Goal: Task Accomplishment & Management: Complete application form

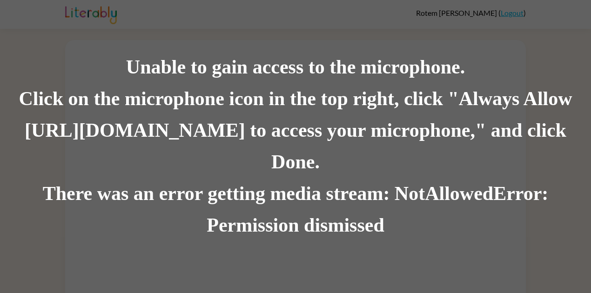
click at [346, 120] on div "Click on the microphone icon in the top right, click "Always Allow https://lite…" at bounding box center [295, 130] width 591 height 95
drag, startPoint x: 345, startPoint y: 122, endPoint x: 396, endPoint y: 88, distance: 61.1
click at [348, 120] on div "Click on the microphone icon in the top right, click "Always Allow https://lite…" at bounding box center [295, 130] width 591 height 95
click at [458, 6] on div "Unable to gain access to the microphone. Click on the microphone icon in the to…" at bounding box center [295, 146] width 591 height 293
drag, startPoint x: 399, startPoint y: 118, endPoint x: 352, endPoint y: 133, distance: 49.7
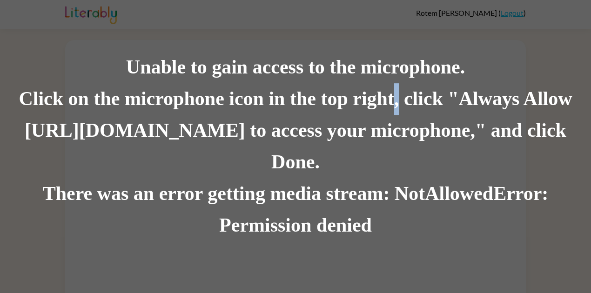
click at [383, 125] on div "Click on the microphone icon in the top right, click "Always Allow https://lite…" at bounding box center [295, 130] width 591 height 95
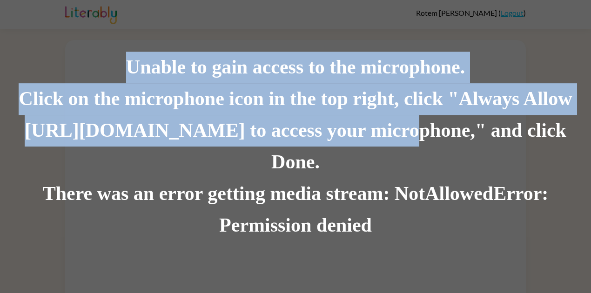
drag, startPoint x: 334, startPoint y: 137, endPoint x: 10, endPoint y: 51, distance: 335.3
click at [15, 55] on div "Unable to gain access to the microphone. Click on the microphone icon in the to…" at bounding box center [295, 146] width 591 height 293
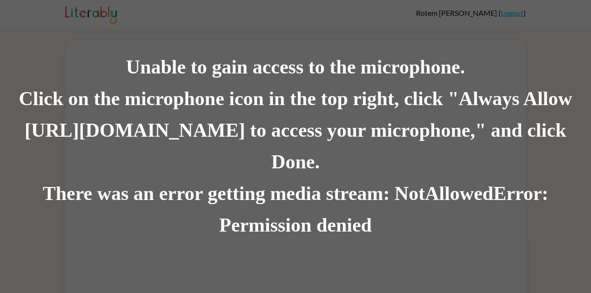
drag, startPoint x: 595, startPoint y: 40, endPoint x: 595, endPoint y: 20, distance: 20.0
click at [590, 31] on html "Rotem Beltran ( Logout ) Unable to gain access to the microphone. Click on the …" at bounding box center [295, 152] width 591 height 305
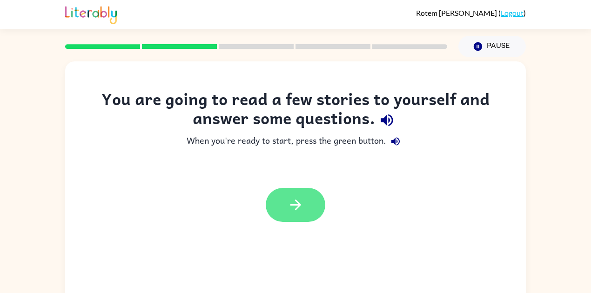
click at [285, 208] on button "button" at bounding box center [296, 205] width 60 height 34
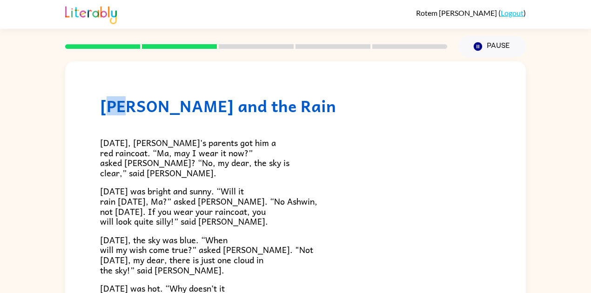
drag, startPoint x: 113, startPoint y: 107, endPoint x: 127, endPoint y: 111, distance: 14.4
click at [129, 106] on h1 "Ashwin and the Rain" at bounding box center [295, 105] width 391 height 19
click at [131, 164] on span "On Sunday, Ashwin's parents got him a red raincoat. “Ma, may I wear it now?” as…" at bounding box center [194, 158] width 189 height 44
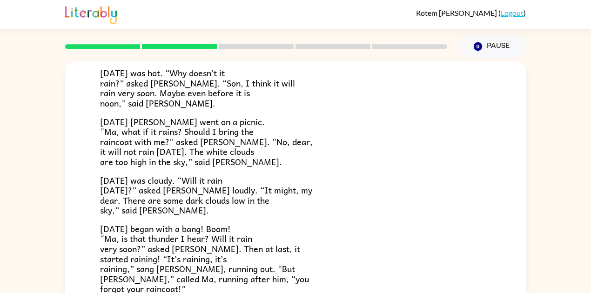
scroll to position [248, 0]
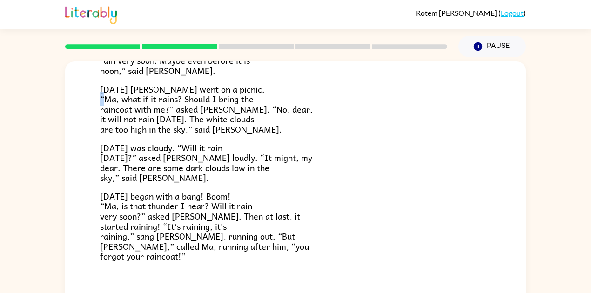
drag, startPoint x: 104, startPoint y: 99, endPoint x: 116, endPoint y: 99, distance: 12.1
click at [116, 99] on span "On Thursday Ashwin went on a picnic. “Ma, what if it rains? Should I bring the …" at bounding box center [206, 108] width 212 height 53
drag, startPoint x: 124, startPoint y: 97, endPoint x: 142, endPoint y: 101, distance: 18.6
click at [142, 101] on span "On Thursday Ashwin went on a picnic. “Ma, what if it rains? Should I bring the …" at bounding box center [206, 108] width 212 height 53
click at [153, 105] on span "On Thursday Ashwin went on a picnic. “Ma, what if it rains? Should I bring the …" at bounding box center [206, 108] width 212 height 53
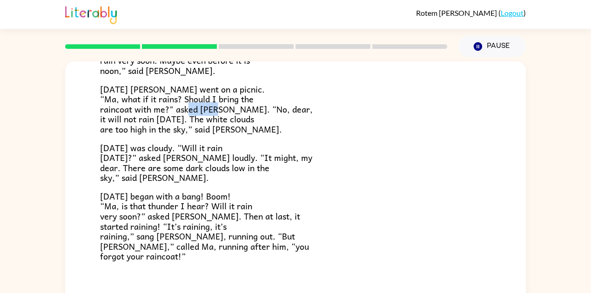
drag, startPoint x: 199, startPoint y: 108, endPoint x: 228, endPoint y: 109, distance: 29.8
click at [228, 109] on span "On Thursday Ashwin went on a picnic. “Ma, what if it rains? Should I bring the …" at bounding box center [206, 108] width 212 height 53
click at [240, 111] on span "On Thursday Ashwin went on a picnic. “Ma, what if it rains? Should I bring the …" at bounding box center [206, 108] width 212 height 53
click at [192, 120] on span "On Thursday Ashwin went on a picnic. “Ma, what if it rains? Should I bring the …" at bounding box center [206, 108] width 212 height 53
drag, startPoint x: 113, startPoint y: 150, endPoint x: 124, endPoint y: 149, distance: 11.2
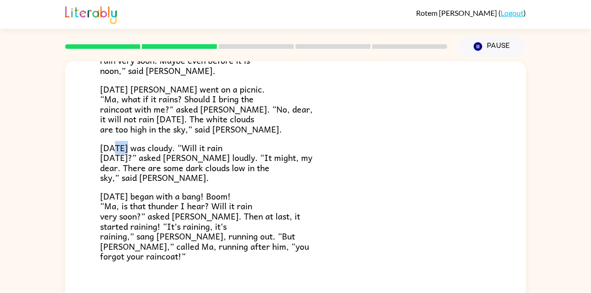
click at [124, 149] on span "Friday was cloudy. “Will it rain today?” asked Ashwin loudly. “It might, my dea…" at bounding box center [206, 163] width 212 height 44
drag, startPoint x: 129, startPoint y: 150, endPoint x: 140, endPoint y: 150, distance: 11.6
click at [140, 150] on span "Friday was cloudy. “Will it rain today?” asked Ashwin loudly. “It might, my dea…" at bounding box center [206, 163] width 212 height 44
drag, startPoint x: 146, startPoint y: 149, endPoint x: 168, endPoint y: 150, distance: 22.8
click at [168, 150] on span "Friday was cloudy. “Will it rain today?” asked Ashwin loudly. “It might, my dea…" at bounding box center [206, 163] width 212 height 44
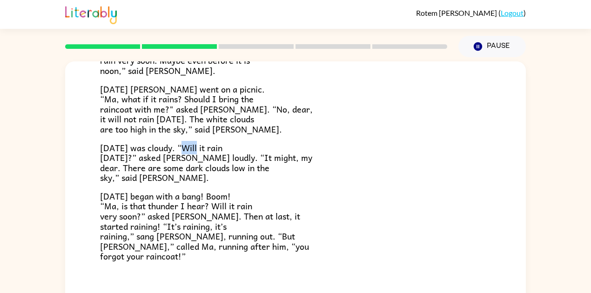
drag, startPoint x: 179, startPoint y: 146, endPoint x: 194, endPoint y: 147, distance: 15.4
click at [194, 147] on span "Friday was cloudy. “Will it rain today?” asked Ashwin loudly. “It might, my dea…" at bounding box center [206, 163] width 212 height 44
drag, startPoint x: 101, startPoint y: 157, endPoint x: 123, endPoint y: 158, distance: 21.9
click at [123, 158] on span "Friday was cloudy. “Will it rain today?” asked Ashwin loudly. “It might, my dea…" at bounding box center [206, 163] width 212 height 44
drag, startPoint x: 134, startPoint y: 162, endPoint x: 183, endPoint y: 162, distance: 48.8
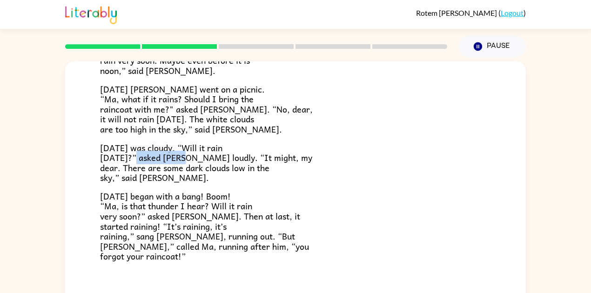
click at [183, 162] on span "Friday was cloudy. “Will it rain today?” asked Ashwin loudly. “It might, my dea…" at bounding box center [206, 163] width 212 height 44
click at [210, 162] on span "Friday was cloudy. “Will it rain today?” asked Ashwin loudly. “It might, my dea…" at bounding box center [206, 163] width 212 height 44
drag, startPoint x: 221, startPoint y: 159, endPoint x: 229, endPoint y: 160, distance: 7.5
click at [229, 160] on span "Friday was cloudy. “Will it rain today?” asked Ashwin loudly. “It might, my dea…" at bounding box center [206, 163] width 212 height 44
click at [239, 155] on span "Friday was cloudy. “Will it rain today?” asked Ashwin loudly. “It might, my dea…" at bounding box center [206, 163] width 212 height 44
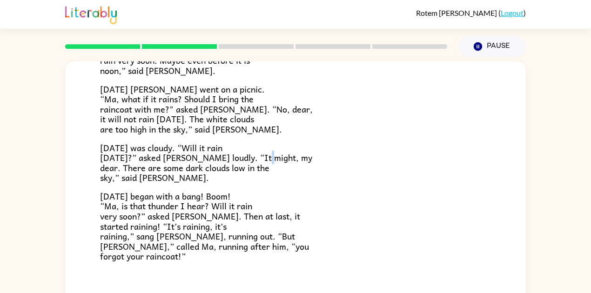
click at [260, 156] on span "Friday was cloudy. “Will it rain today?” asked Ashwin loudly. “It might, my dea…" at bounding box center [206, 163] width 212 height 44
click at [223, 175] on p "Friday was cloudy. “Will it rain today?” asked Ashwin loudly. “It might, my dea…" at bounding box center [295, 163] width 391 height 40
drag, startPoint x: 186, startPoint y: 165, endPoint x: 204, endPoint y: 167, distance: 17.8
click at [204, 167] on span "Friday was cloudy. “Will it rain today?” asked Ashwin loudly. “It might, my dea…" at bounding box center [206, 163] width 212 height 44
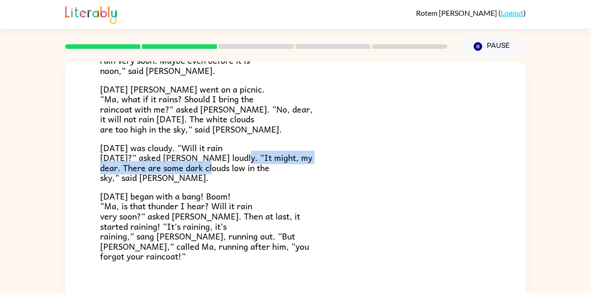
click at [241, 165] on span "Friday was cloudy. “Will it rain today?” asked Ashwin loudly. “It might, my dea…" at bounding box center [206, 163] width 212 height 44
click at [230, 173] on span "Friday was cloudy. “Will it rain today?” asked Ashwin loudly. “It might, my dea…" at bounding box center [206, 163] width 212 height 44
click at [231, 168] on span "Friday was cloudy. “Will it rain today?” asked Ashwin loudly. “It might, my dea…" at bounding box center [206, 163] width 212 height 44
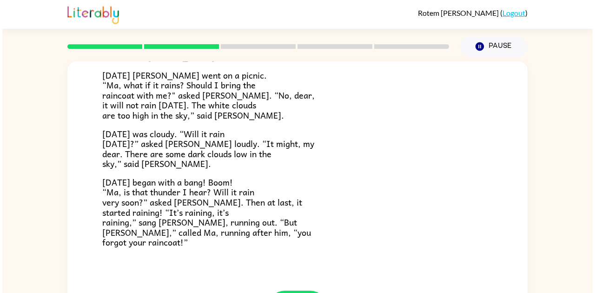
scroll to position [273, 0]
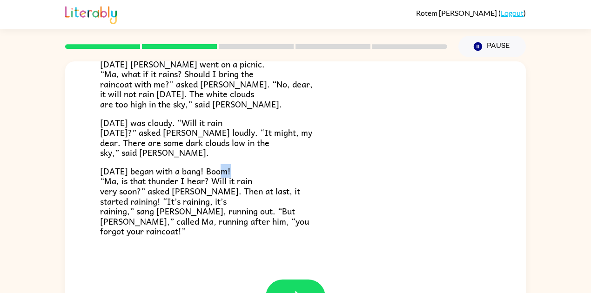
drag, startPoint x: 219, startPoint y: 171, endPoint x: 226, endPoint y: 170, distance: 7.0
click at [226, 170] on span "Saturday began with a bang! Boom! “Ma, is that thunder I hear? Will it rain ver…" at bounding box center [204, 201] width 209 height 74
click at [214, 175] on span "Saturday began with a bang! Boom! “Ma, is that thunder I hear? Will it rain ver…" at bounding box center [204, 201] width 209 height 74
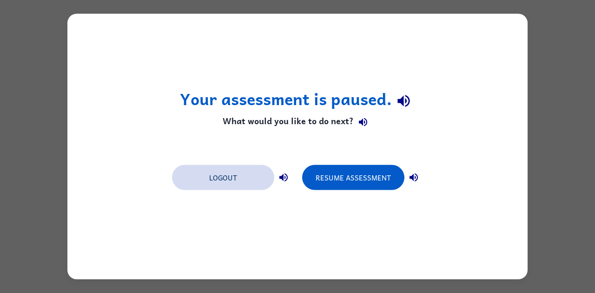
click at [218, 188] on button "Logout" at bounding box center [223, 177] width 102 height 25
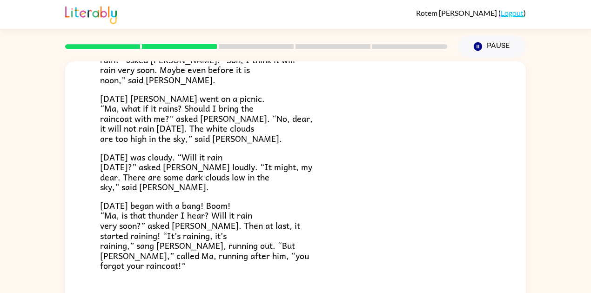
scroll to position [273, 0]
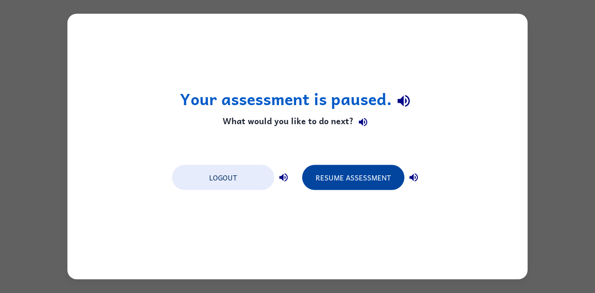
click at [372, 172] on button "Resume Assessment" at bounding box center [353, 177] width 102 height 25
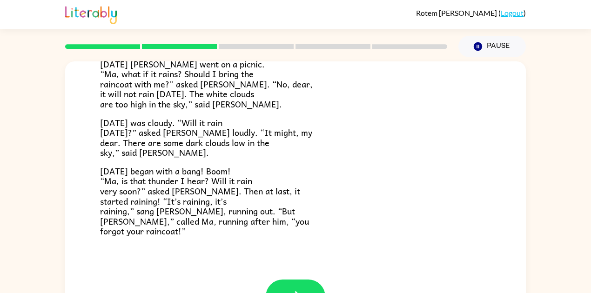
click at [153, 178] on span "Saturday began with a bang! Boom! “Ma, is that thunder I hear? Will it rain ver…" at bounding box center [204, 201] width 209 height 74
drag, startPoint x: 232, startPoint y: 221, endPoint x: 251, endPoint y: 222, distance: 19.1
click at [251, 223] on span "Saturday began with a bang! Boom! “Ma, is that thunder I hear? Will it rain ver…" at bounding box center [204, 201] width 209 height 74
click at [261, 230] on p "Saturday began with a bang! Boom! “Ma, is that thunder I hear? Will it rain ver…" at bounding box center [295, 201] width 391 height 70
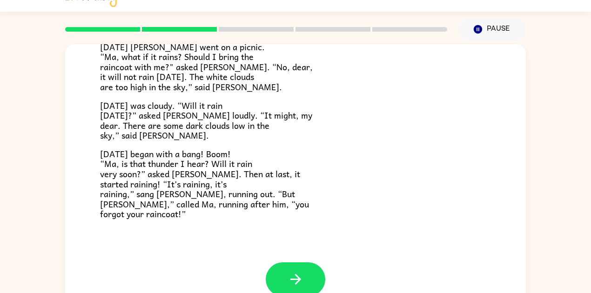
scroll to position [34, 0]
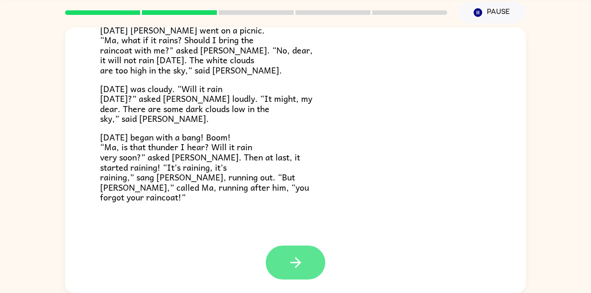
click at [308, 269] on button "button" at bounding box center [296, 263] width 60 height 34
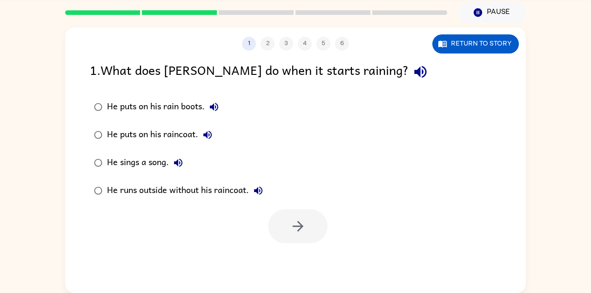
scroll to position [0, 0]
click at [412, 74] on icon "button" at bounding box center [420, 72] width 16 height 16
click at [215, 106] on icon "button" at bounding box center [214, 107] width 8 height 8
click at [210, 136] on icon "button" at bounding box center [207, 134] width 11 height 11
click at [176, 164] on icon "button" at bounding box center [178, 163] width 8 height 8
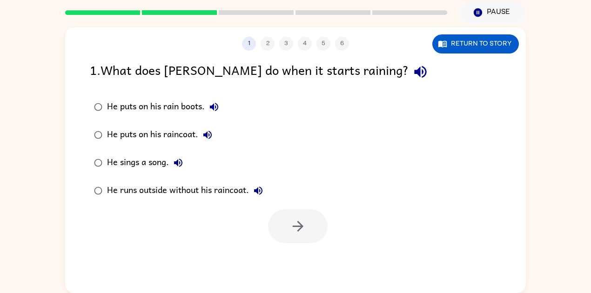
click at [261, 197] on button "He runs outside without his raincoat." at bounding box center [258, 190] width 19 height 19
click at [281, 230] on button "button" at bounding box center [298, 226] width 60 height 34
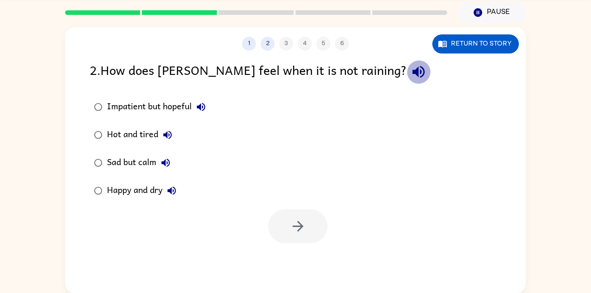
click at [410, 76] on icon "button" at bounding box center [418, 72] width 16 height 16
click at [202, 105] on icon "button" at bounding box center [201, 107] width 8 height 8
click at [173, 135] on button "Hot and tired" at bounding box center [167, 135] width 19 height 19
click at [165, 161] on icon "button" at bounding box center [165, 163] width 8 height 8
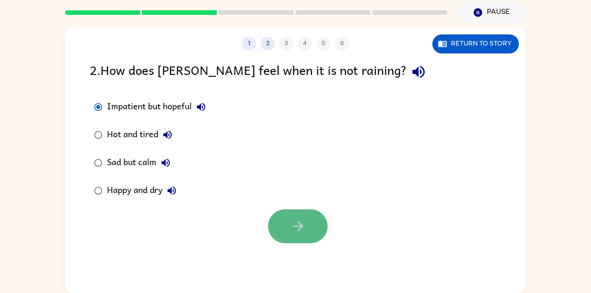
click at [296, 232] on icon "button" at bounding box center [298, 226] width 16 height 16
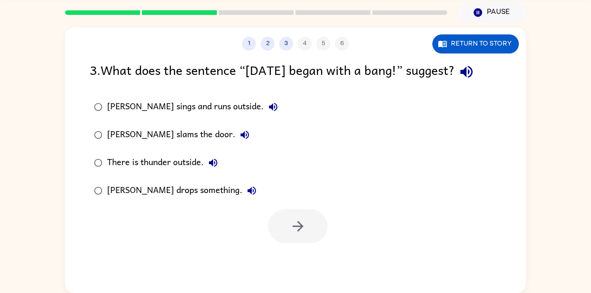
click at [474, 77] on icon "button" at bounding box center [466, 72] width 16 height 16
click at [267, 107] on icon "button" at bounding box center [272, 106] width 11 height 11
click at [239, 138] on icon "button" at bounding box center [244, 134] width 11 height 11
click at [213, 165] on icon "button" at bounding box center [213, 163] width 8 height 8
click at [246, 189] on icon "button" at bounding box center [251, 190] width 11 height 11
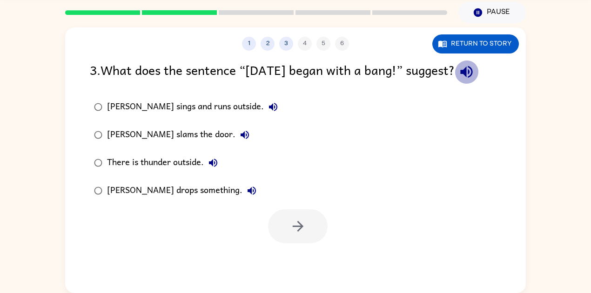
click at [474, 77] on icon "button" at bounding box center [466, 72] width 16 height 16
click at [213, 161] on icon "button" at bounding box center [213, 163] width 8 height 8
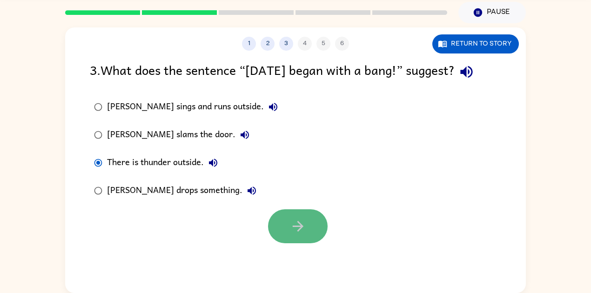
click at [283, 234] on button "button" at bounding box center [298, 226] width 60 height 34
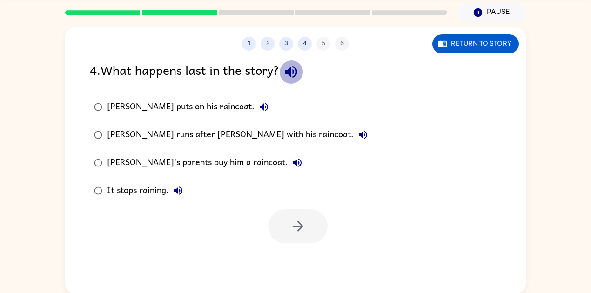
click at [297, 75] on icon "button" at bounding box center [291, 72] width 12 height 12
click at [258, 111] on icon "button" at bounding box center [263, 106] width 11 height 11
click at [357, 139] on icon "button" at bounding box center [362, 134] width 11 height 11
click at [292, 166] on icon "button" at bounding box center [297, 162] width 11 height 11
click at [179, 191] on icon "button" at bounding box center [178, 190] width 11 height 11
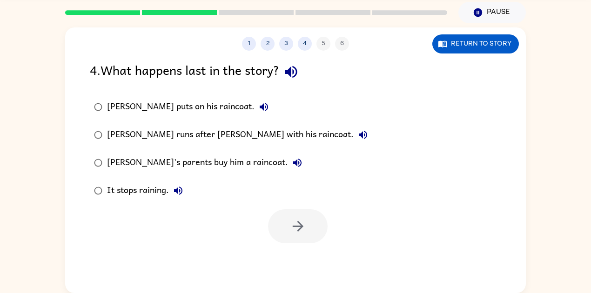
click at [298, 74] on icon "button" at bounding box center [291, 72] width 16 height 16
click at [292, 161] on icon "button" at bounding box center [297, 162] width 11 height 11
click at [353, 139] on button "Ma runs after Ashwin with his raincoat." at bounding box center [362, 135] width 19 height 19
click at [297, 220] on icon "button" at bounding box center [298, 226] width 16 height 16
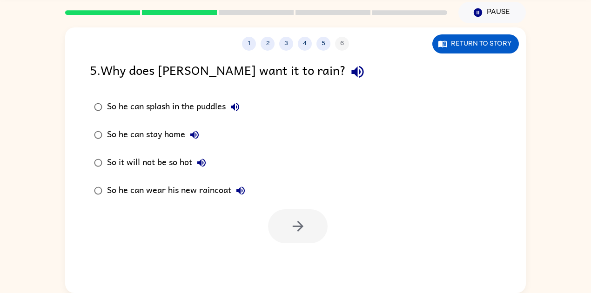
click at [351, 72] on icon "button" at bounding box center [357, 72] width 12 height 12
click at [239, 107] on icon "button" at bounding box center [234, 106] width 11 height 11
click at [197, 134] on icon "button" at bounding box center [194, 135] width 8 height 8
click at [204, 162] on icon "button" at bounding box center [201, 163] width 8 height 8
click at [244, 194] on icon "button" at bounding box center [240, 190] width 11 height 11
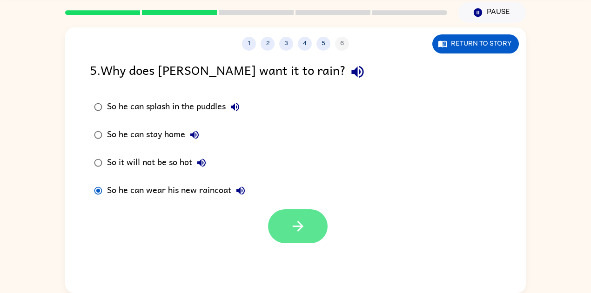
click at [284, 231] on button "button" at bounding box center [298, 226] width 60 height 34
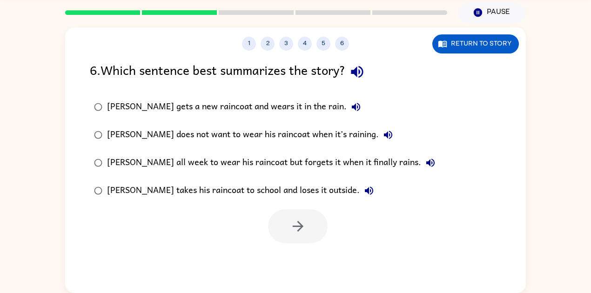
click at [358, 70] on icon "button" at bounding box center [357, 72] width 12 height 12
click at [352, 109] on icon "button" at bounding box center [356, 107] width 8 height 8
click at [382, 137] on icon "button" at bounding box center [387, 134] width 11 height 11
click at [426, 164] on icon "button" at bounding box center [430, 163] width 8 height 8
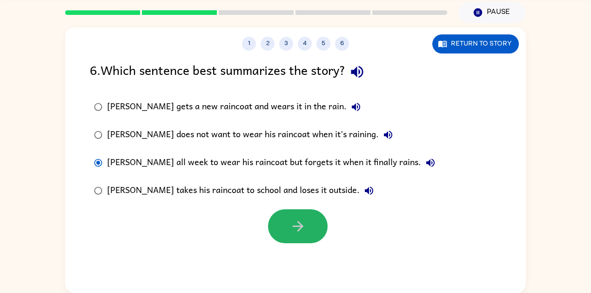
click at [290, 226] on icon "button" at bounding box center [298, 226] width 16 height 16
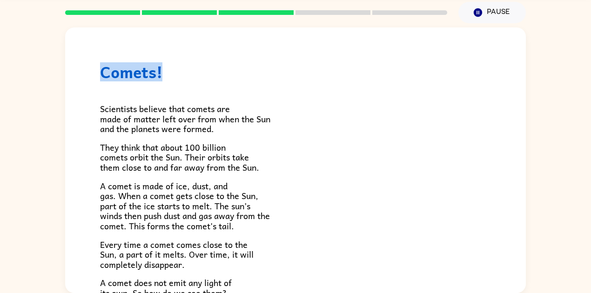
drag, startPoint x: 100, startPoint y: 75, endPoint x: 190, endPoint y: 72, distance: 90.3
click at [190, 72] on h1 "Comets!" at bounding box center [295, 71] width 391 height 19
